Goal: Task Accomplishment & Management: Manage account settings

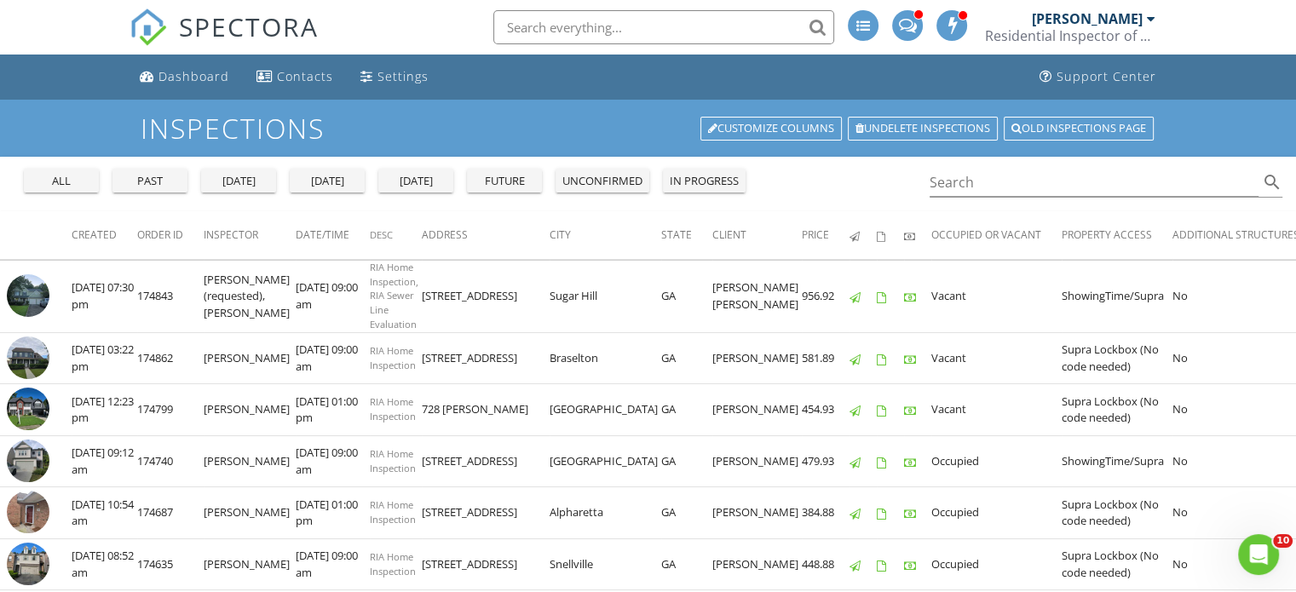
click at [429, 182] on div "tomorrow" at bounding box center [415, 181] width 61 height 17
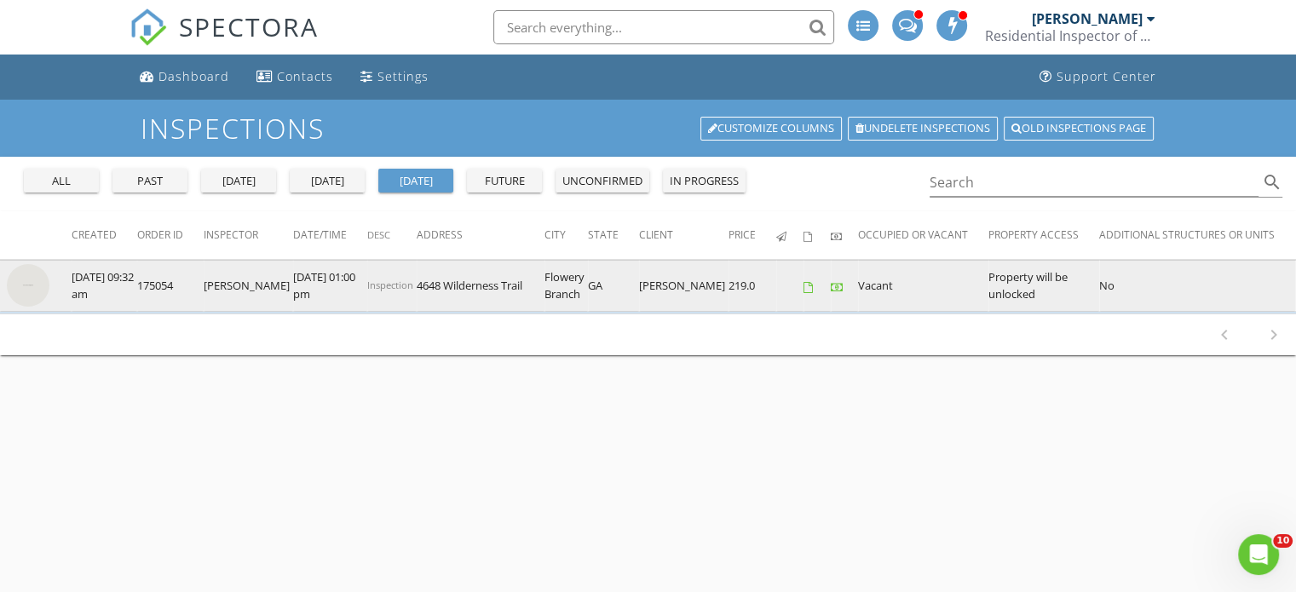
click at [417, 283] on td "4648 Wilderness Trail" at bounding box center [481, 286] width 128 height 52
drag, startPoint x: 401, startPoint y: 283, endPoint x: 515, endPoint y: 297, distance: 115.1
click at [515, 297] on td "4648 Wilderness Trail" at bounding box center [481, 286] width 128 height 52
click at [24, 284] on img at bounding box center [28, 285] width 43 height 43
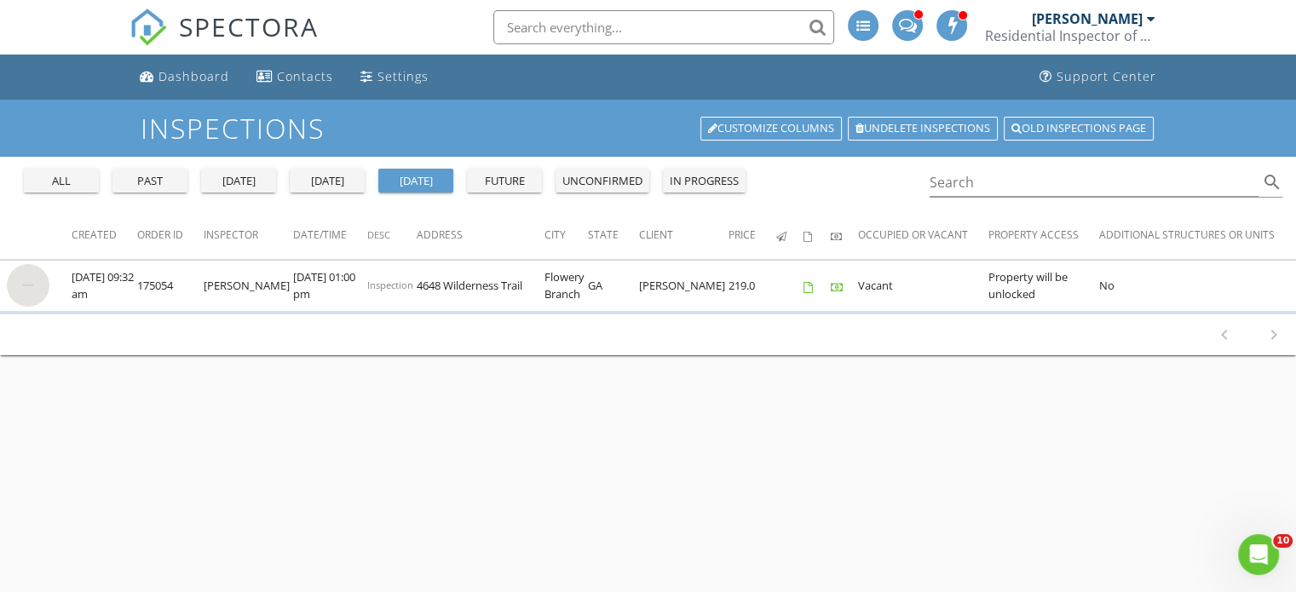
click at [407, 333] on div "1-1 of 1 chevron_left chevron_right" at bounding box center [648, 335] width 1296 height 42
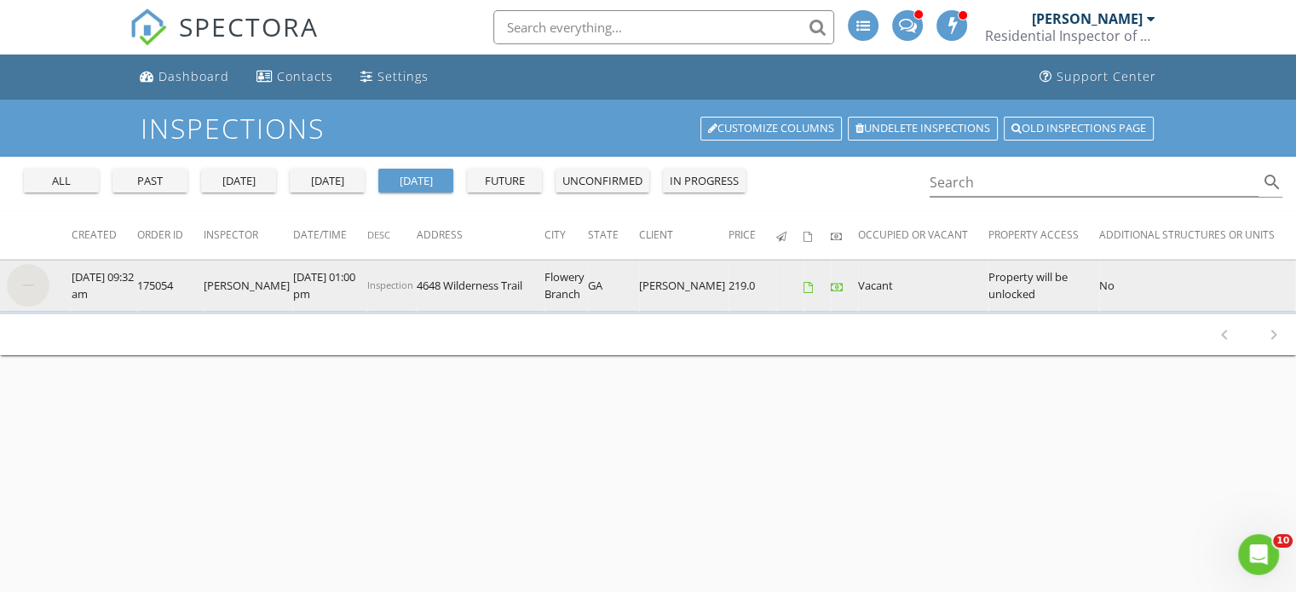
drag, startPoint x: 401, startPoint y: 285, endPoint x: 593, endPoint y: 292, distance: 192.8
click at [593, 292] on tr "check_box_outline_blank 08/28/2025 09:32 am 175054 Gerry Leonard 08/29/2025 01:…" at bounding box center [973, 286] width 1947 height 52
copy tr "4648 Wilderness Trail Flowery Branch GA"
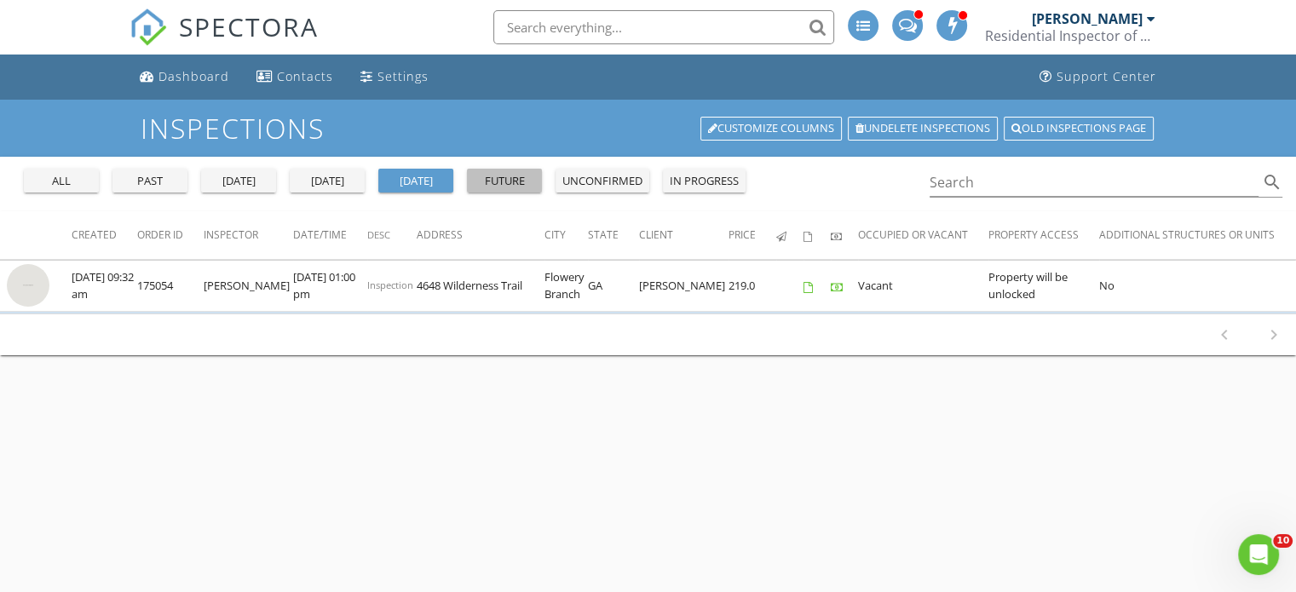
click at [518, 185] on div "future" at bounding box center [504, 181] width 61 height 17
click at [517, 190] on button "future" at bounding box center [504, 181] width 75 height 24
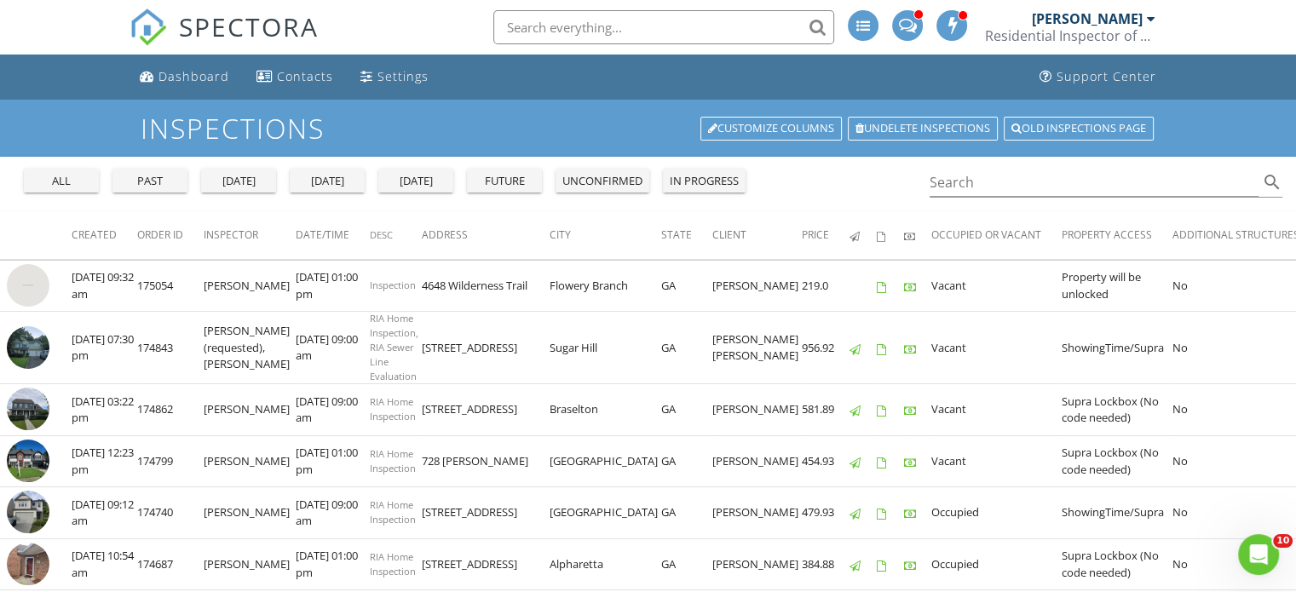
scroll to position [518, 0]
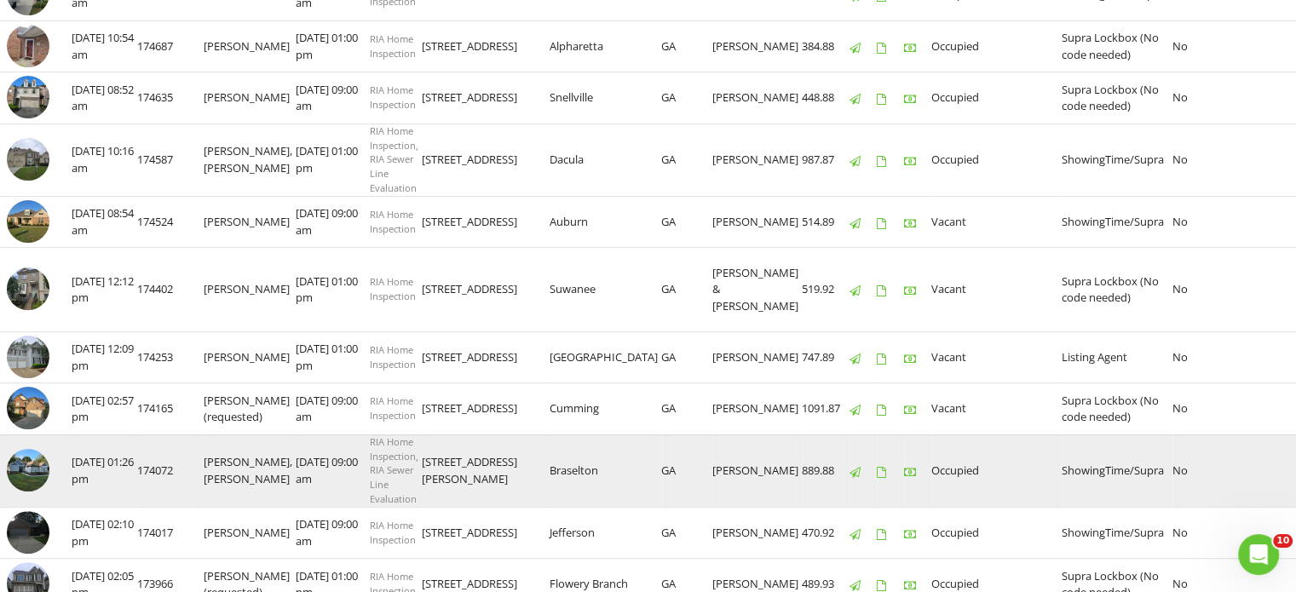
click at [20, 476] on img at bounding box center [28, 470] width 43 height 43
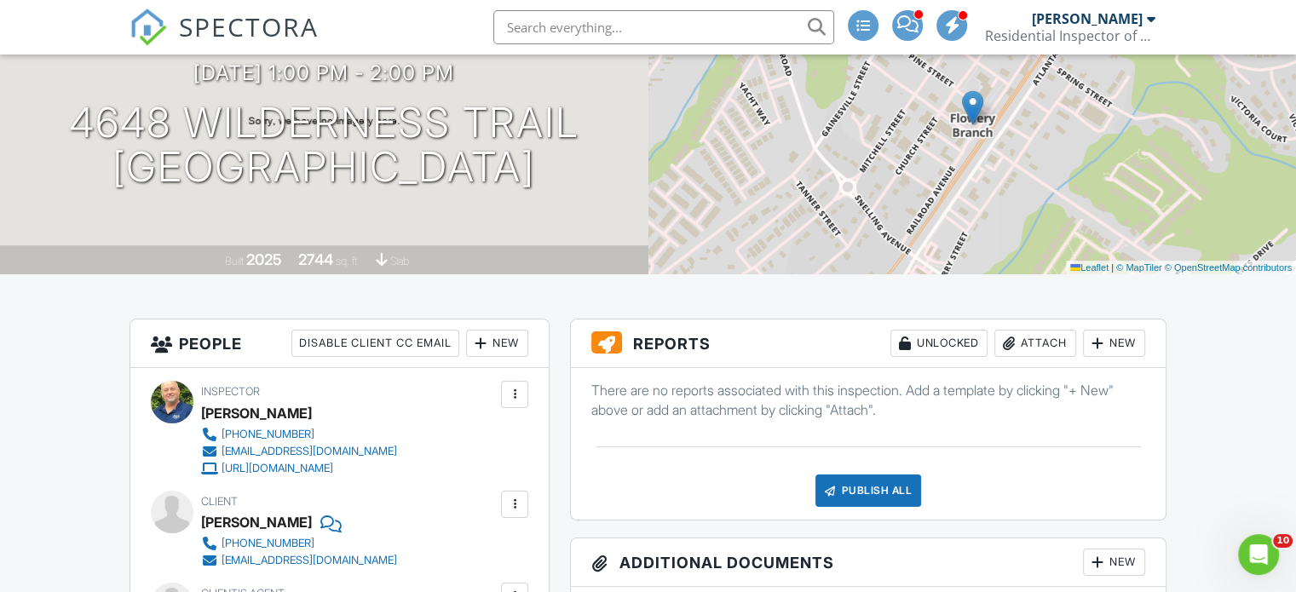
scroll to position [9, 0]
